Goal: Task Accomplishment & Management: Use online tool/utility

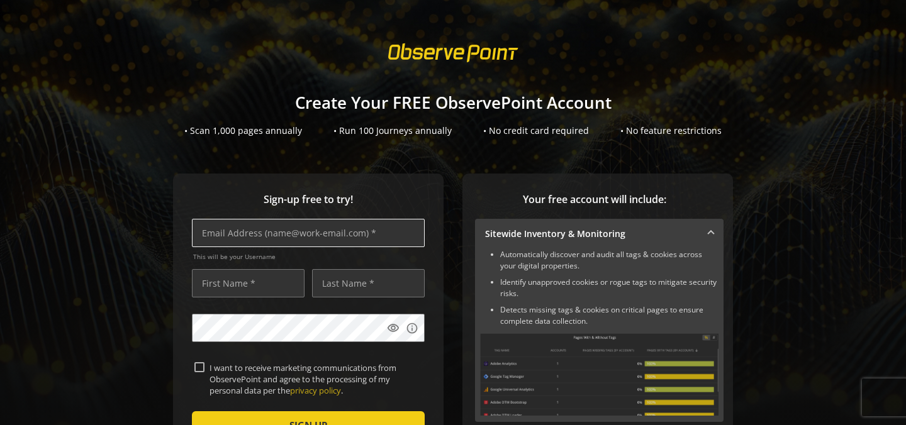
click at [255, 243] on input "text" at bounding box center [308, 233] width 233 height 28
type input "[EMAIL_ADDRESS][DOMAIN_NAME]"
click at [225, 279] on input "text" at bounding box center [248, 283] width 113 height 28
type input "[PERSON_NAME]"
click at [364, 276] on input "text" at bounding box center [368, 283] width 113 height 28
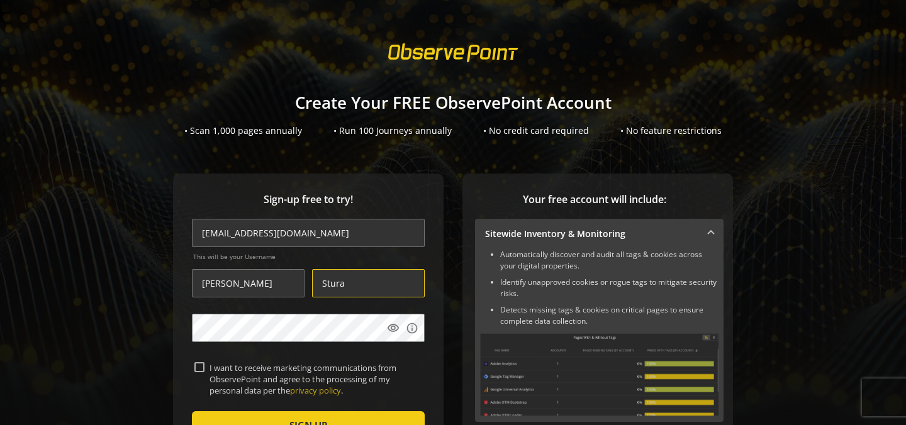
type input "Stura"
click at [299, 309] on form "[EMAIL_ADDRESS][DOMAIN_NAME] This will be your Username [PERSON_NAME] visibilit…" at bounding box center [308, 367] width 233 height 296
click at [388, 331] on mat-icon "visibility" at bounding box center [393, 328] width 13 height 13
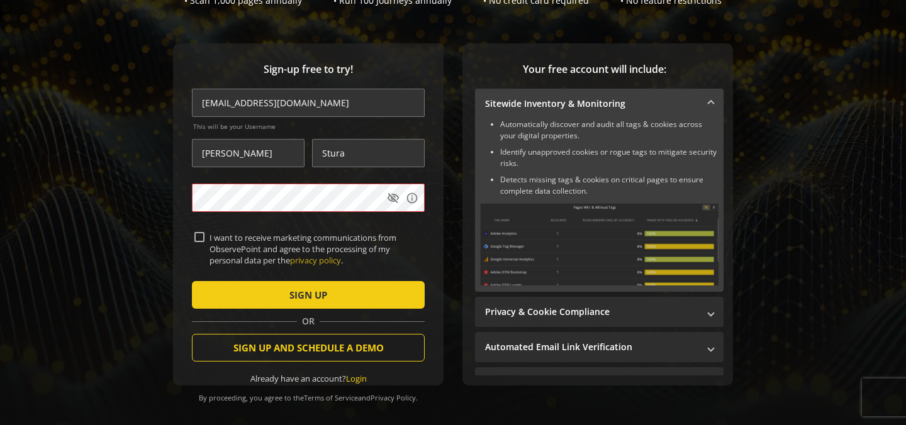
scroll to position [136, 0]
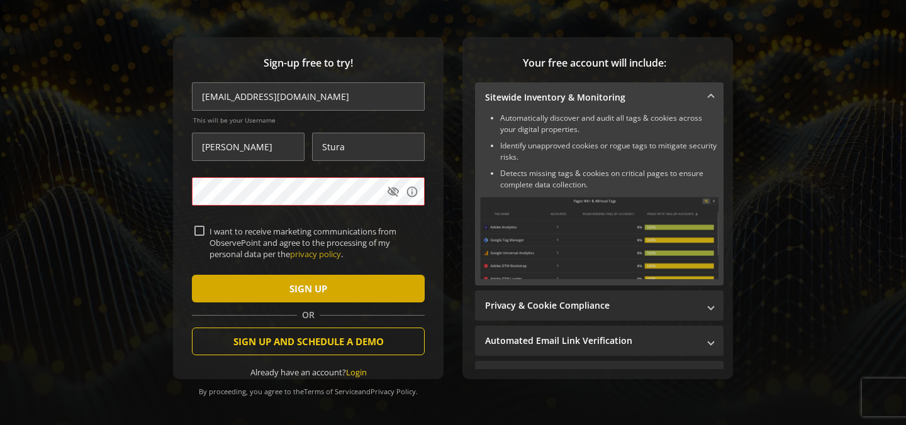
click at [313, 292] on span "SIGN UP" at bounding box center [308, 288] width 38 height 23
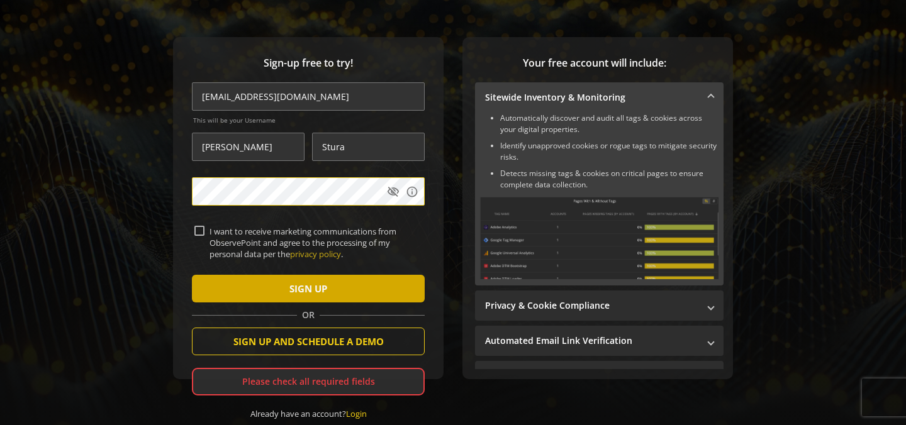
click at [335, 289] on span "submit" at bounding box center [308, 289] width 233 height 30
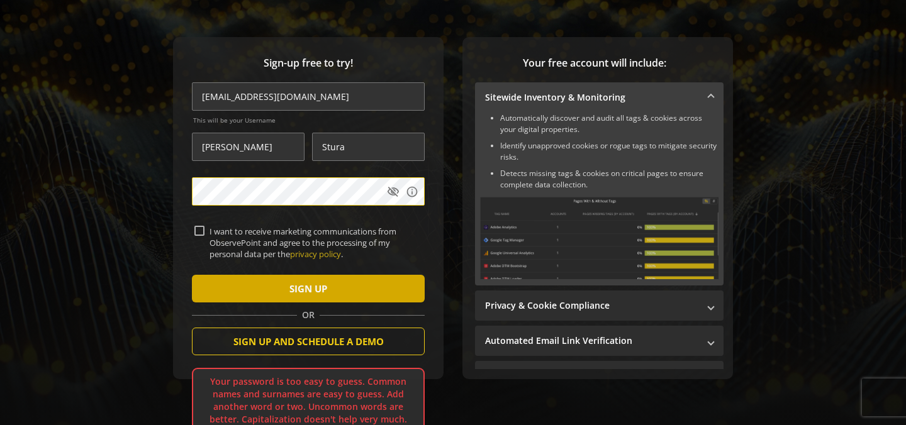
scroll to position [184, 0]
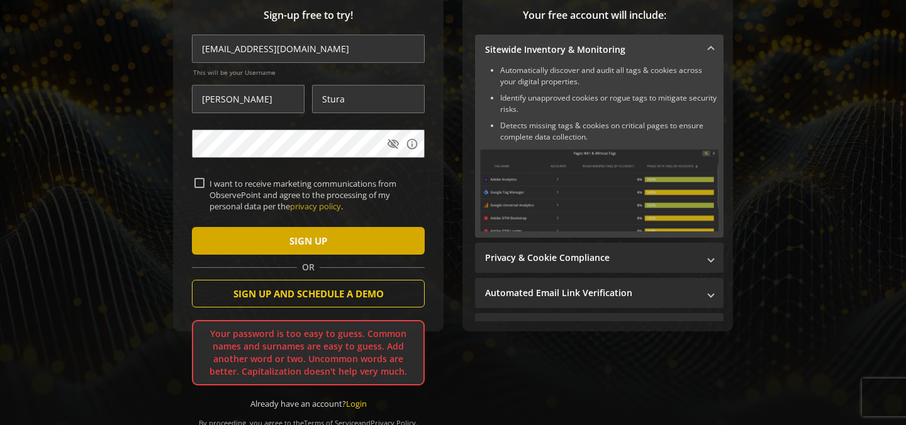
click at [317, 242] on span "SIGN UP" at bounding box center [308, 241] width 38 height 23
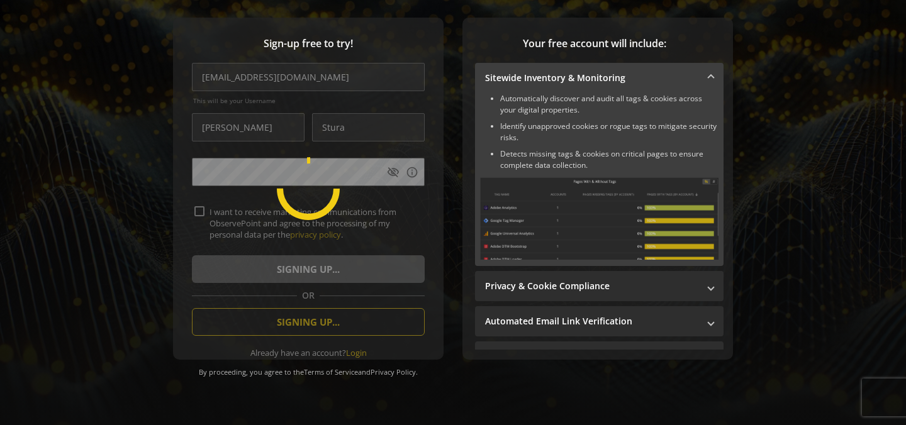
scroll to position [155, 0]
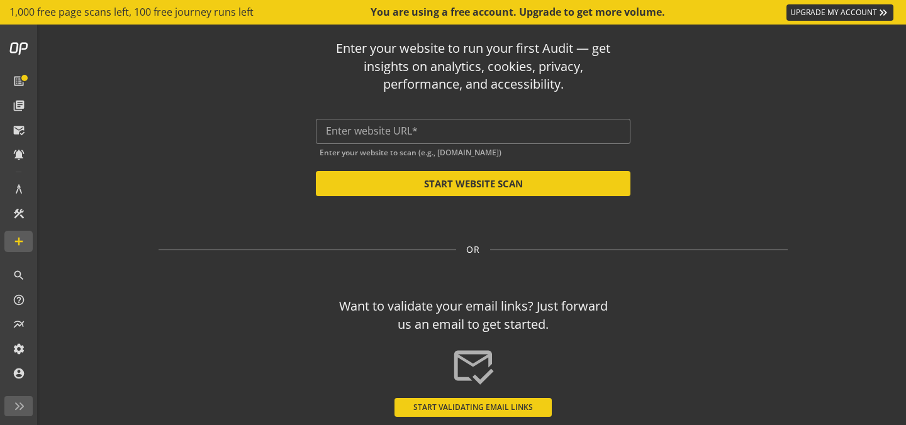
scroll to position [27, 0]
click at [370, 139] on div at bounding box center [473, 130] width 294 height 25
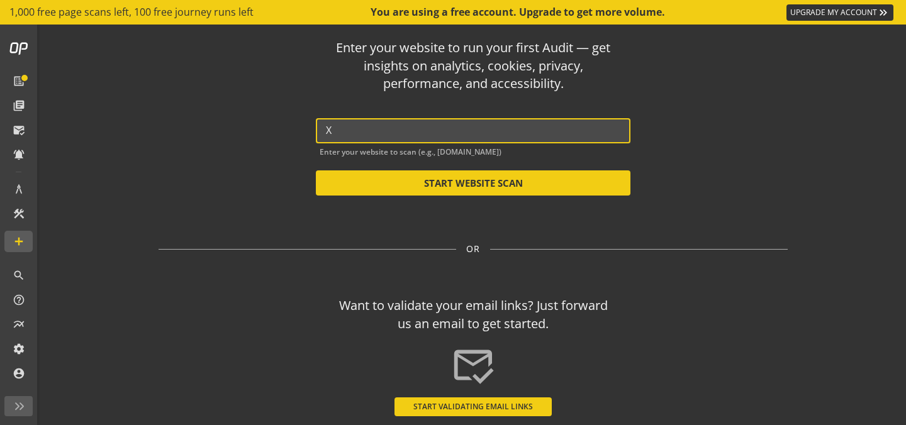
paste input "[URL][DOMAIN_NAME]"
type input "X"
paste input "[URL][DOMAIN_NAME]"
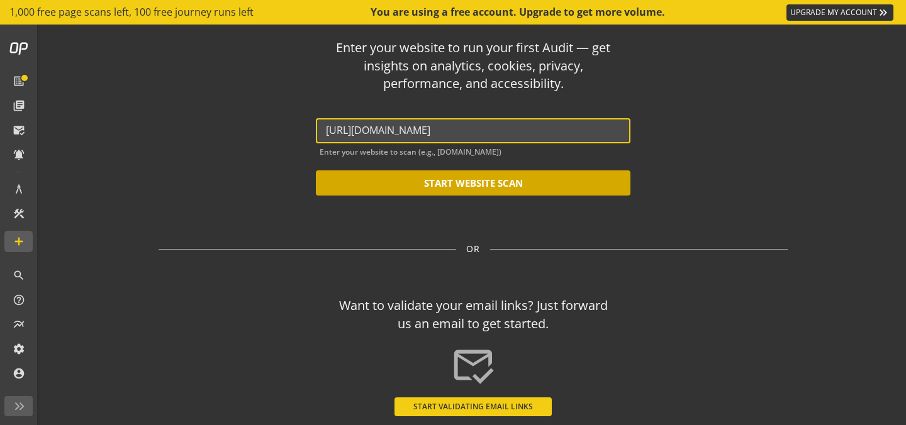
type input "[URL][DOMAIN_NAME]"
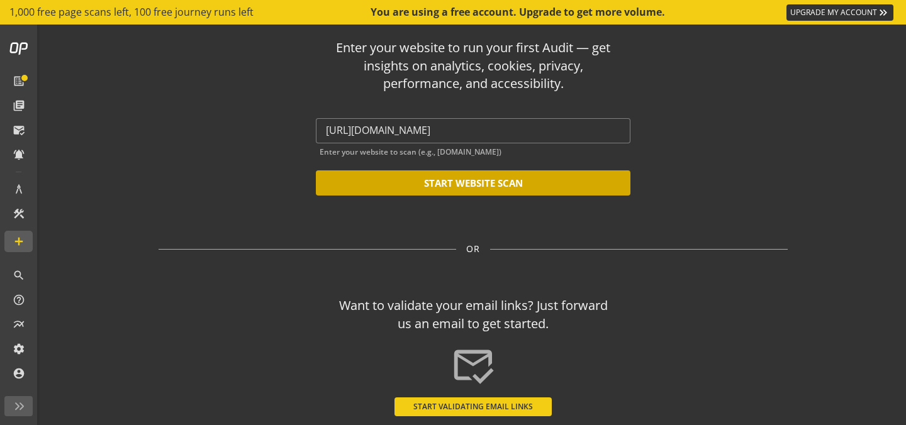
click at [557, 186] on button "START WEBSITE SCAN" at bounding box center [473, 182] width 314 height 25
click at [558, 184] on button "START WEBSITE SCAN" at bounding box center [473, 182] width 314 height 25
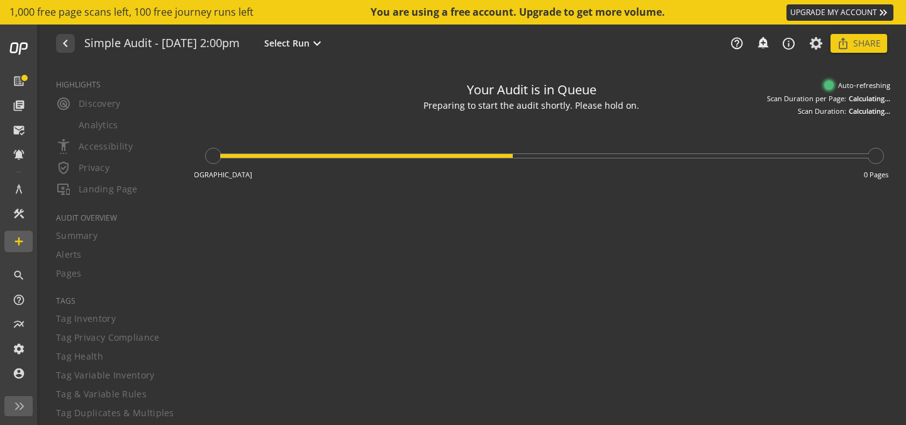
type textarea "Notes can include: -a description of what this audit is validating -changes in …"
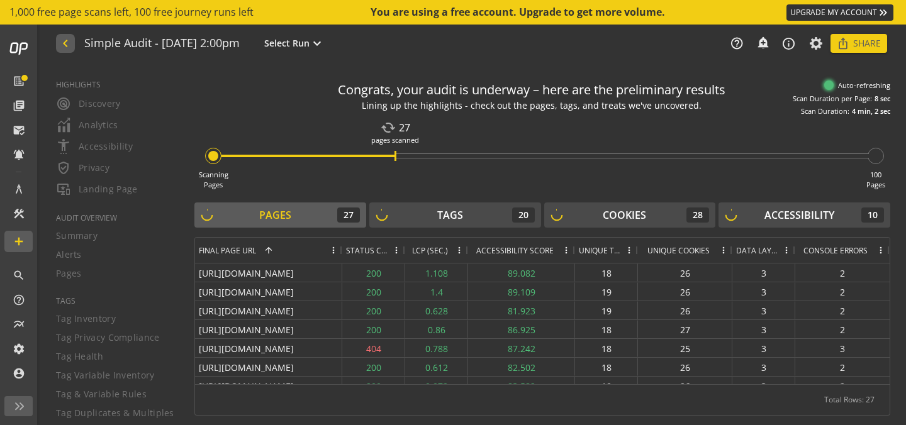
click at [71, 42] on button "navigate_before" at bounding box center [65, 43] width 19 height 19
